Goal: Information Seeking & Learning: Learn about a topic

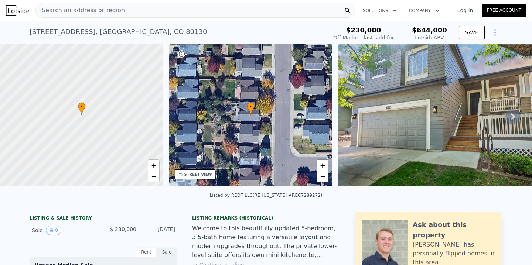
click at [514, 115] on icon at bounding box center [513, 116] width 4 height 7
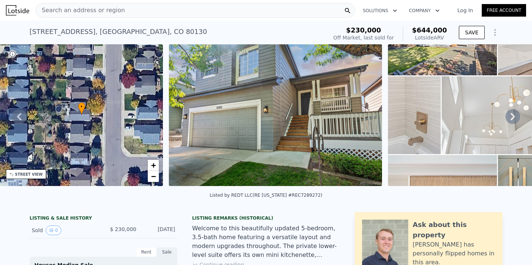
click at [513, 115] on icon at bounding box center [513, 116] width 4 height 7
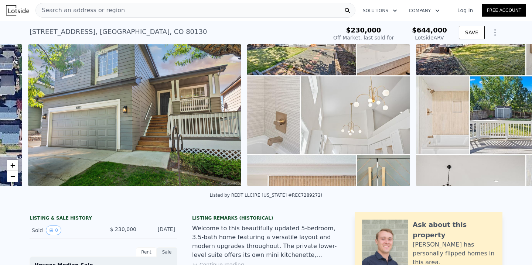
scroll to position [0, 338]
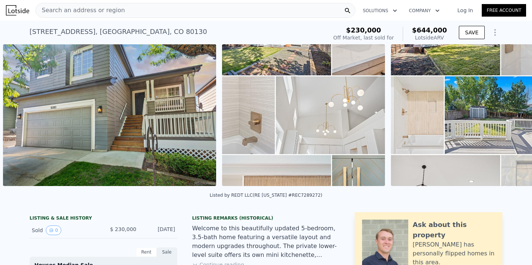
click at [513, 115] on div "• + − • + − STREET VIEW Loading... SATELLITE VIEW" at bounding box center [266, 116] width 532 height 145
click at [513, 117] on icon at bounding box center [513, 116] width 4 height 7
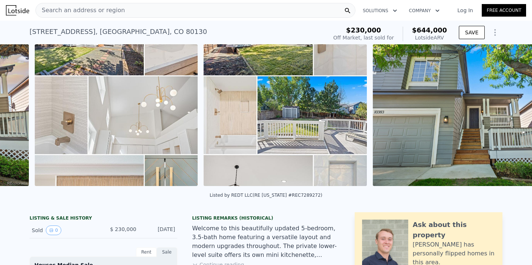
scroll to position [0, 557]
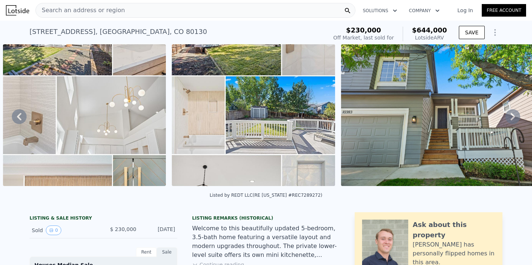
click at [513, 118] on icon at bounding box center [513, 116] width 4 height 7
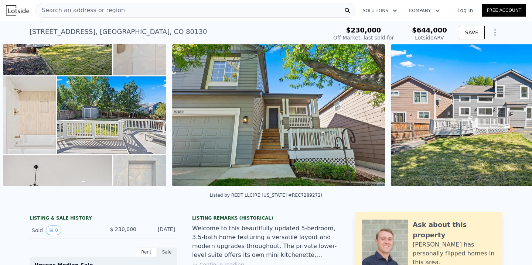
scroll to position [0, 896]
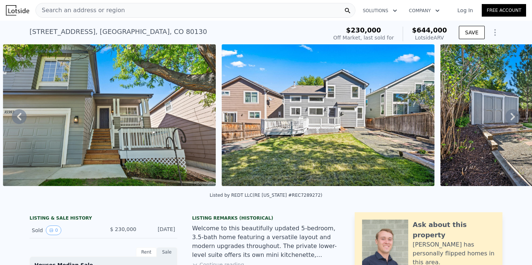
click at [513, 118] on div "• + − • + − STREET VIEW Loading... SATELLITE VIEW" at bounding box center [266, 116] width 532 height 145
click at [513, 113] on icon at bounding box center [513, 116] width 15 height 15
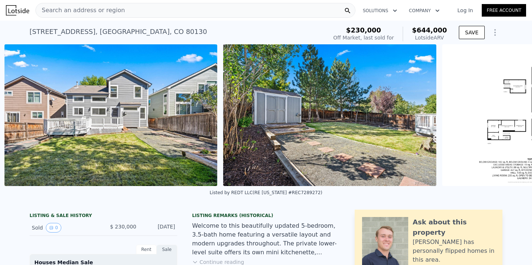
scroll to position [0, 1114]
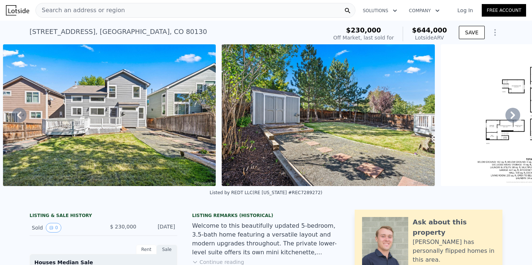
click at [513, 113] on icon at bounding box center [513, 115] width 15 height 15
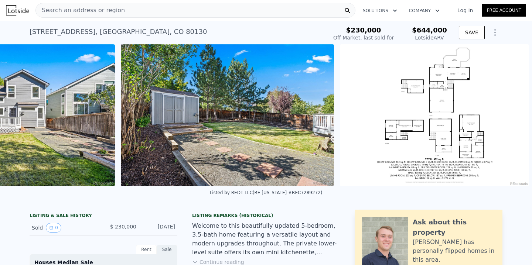
click at [513, 113] on img at bounding box center [434, 115] width 189 height 142
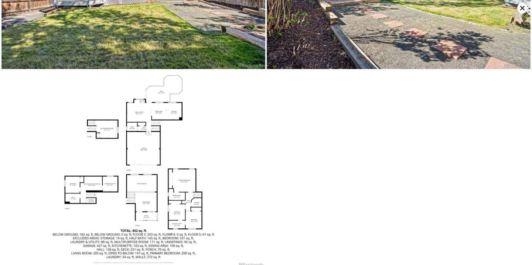
scroll to position [662, 0]
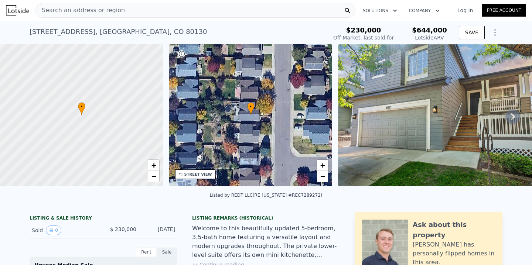
click at [496, 31] on icon "Show Options" at bounding box center [495, 32] width 9 height 9
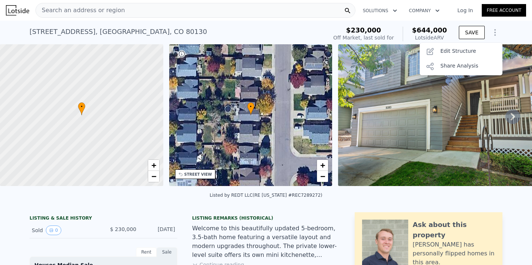
click at [516, 29] on div "[STREET_ADDRESS] Sold [DATE] for $230k (~ARV $644k ) $230,000 Off Market, last …" at bounding box center [266, 33] width 532 height 24
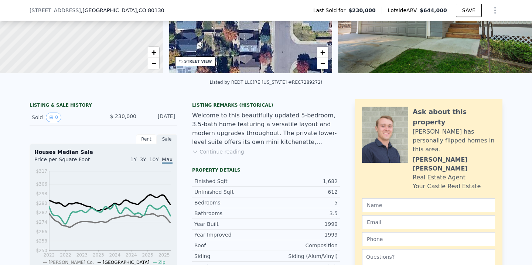
scroll to position [109, 0]
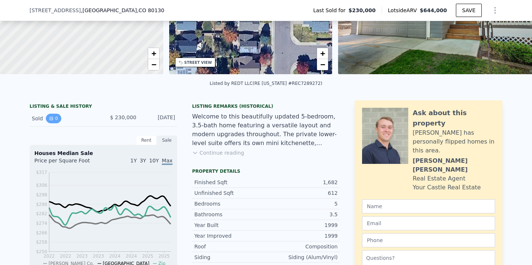
click at [52, 118] on icon "View historical data" at bounding box center [51, 118] width 4 height 4
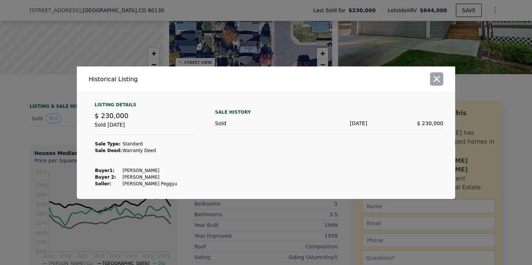
click at [438, 81] on icon "button" at bounding box center [437, 79] width 10 height 10
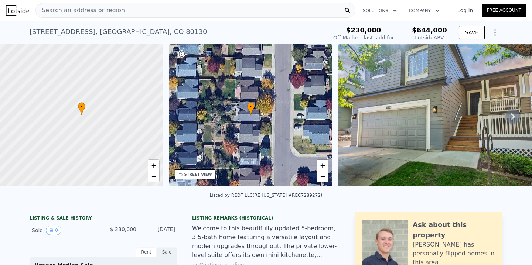
scroll to position [0, 0]
